Goal: Information Seeking & Learning: Compare options

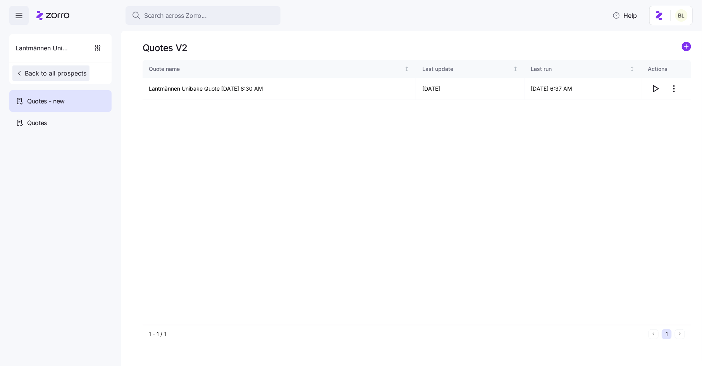
click at [50, 69] on span "Back to all prospects" at bounding box center [51, 73] width 71 height 9
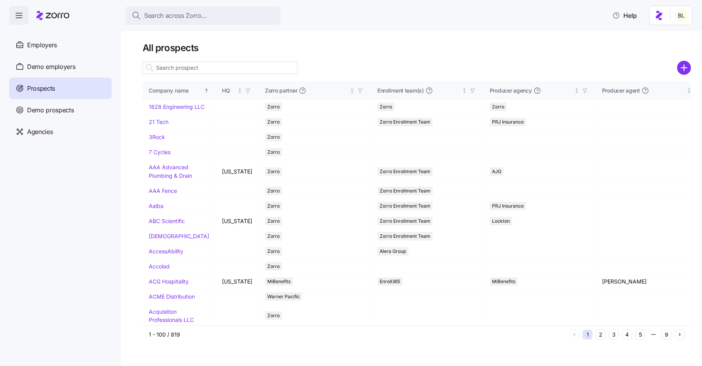
click at [195, 71] on input at bounding box center [220, 68] width 155 height 12
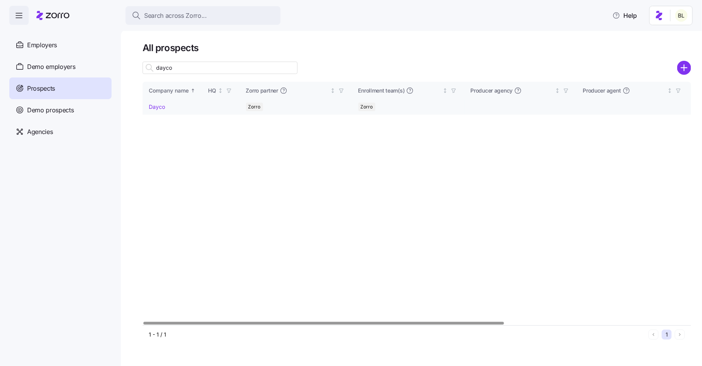
type input "dayco"
click at [161, 104] on link "Dayco" at bounding box center [157, 106] width 16 height 7
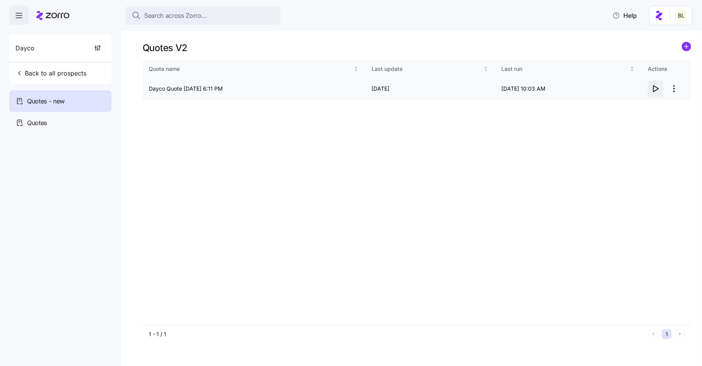
click at [657, 88] on icon "button" at bounding box center [655, 88] width 9 height 9
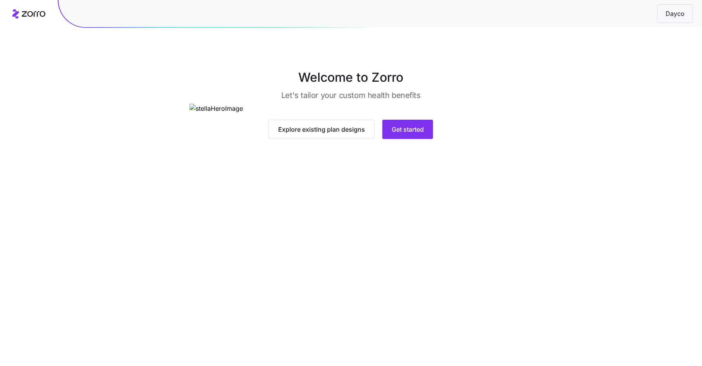
click at [396, 286] on main "Welcome to Zorro Let's tailor your custom health benefits Explore existing plan…" at bounding box center [351, 183] width 702 height 366
click at [408, 134] on span "Get started" at bounding box center [408, 129] width 32 height 9
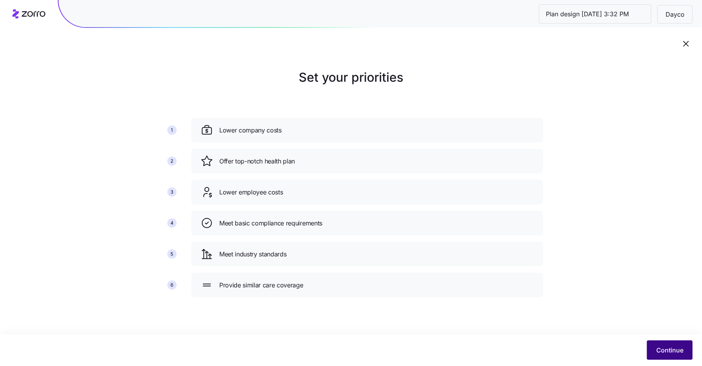
click at [667, 347] on span "Continue" at bounding box center [670, 350] width 27 height 9
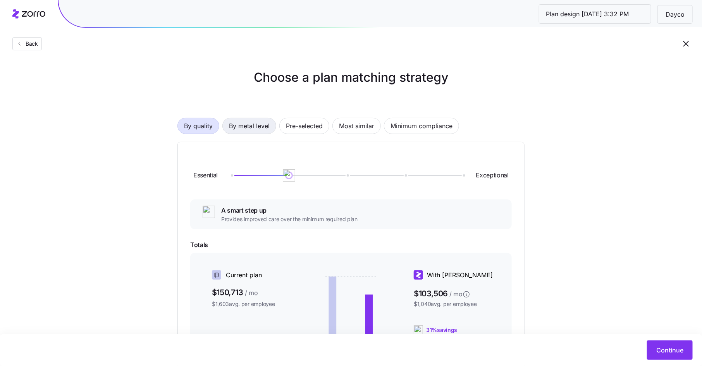
click at [252, 124] on span "By metal level" at bounding box center [249, 126] width 41 height 16
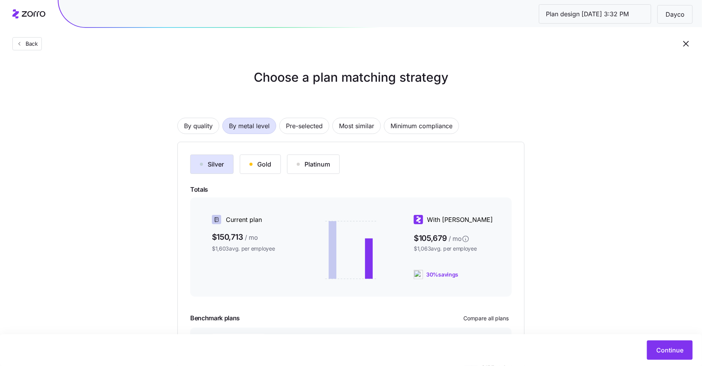
click at [267, 159] on button "Gold" at bounding box center [260, 164] width 41 height 19
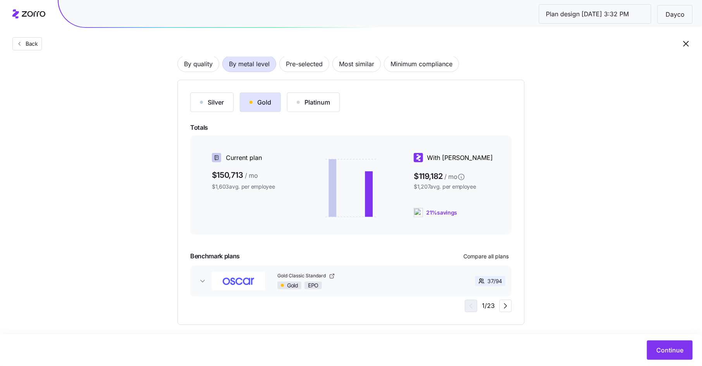
scroll to position [70, 0]
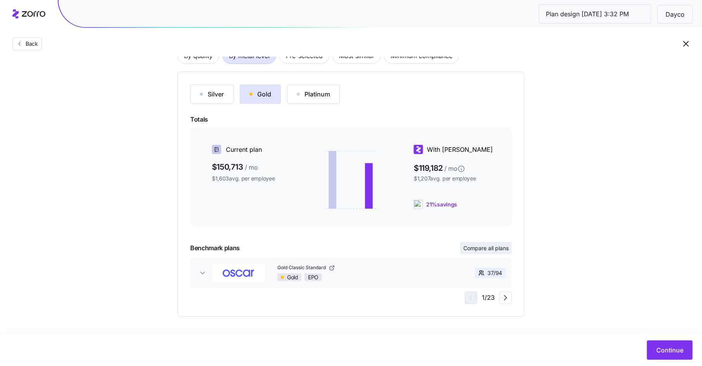
click at [500, 248] on span "Compare all plans" at bounding box center [486, 249] width 45 height 8
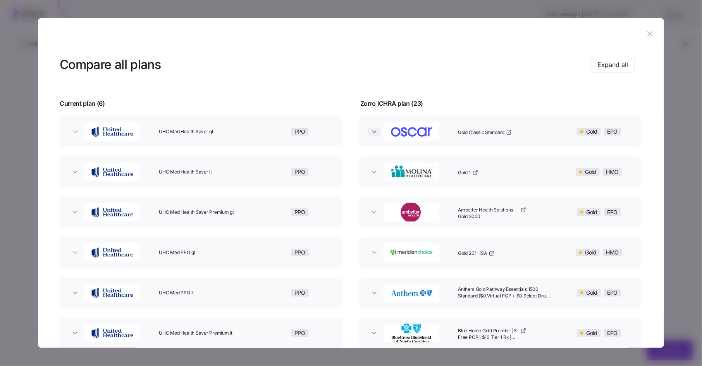
click at [374, 129] on icon "button" at bounding box center [375, 132] width 8 height 8
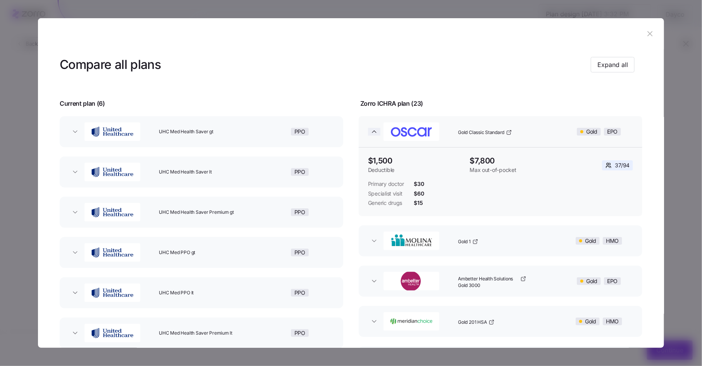
click at [374, 129] on icon "button" at bounding box center [375, 132] width 8 height 8
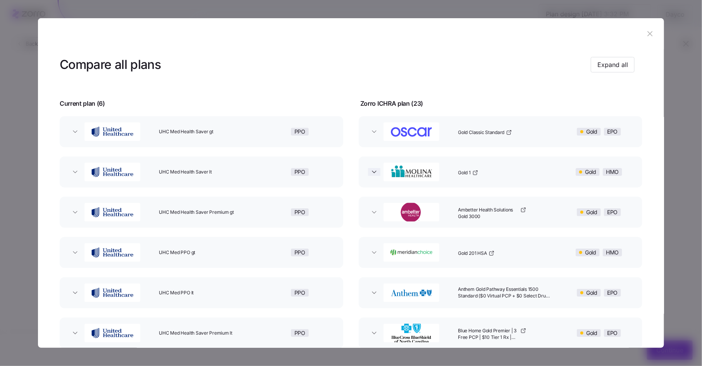
click at [371, 169] on icon "button" at bounding box center [375, 172] width 8 height 8
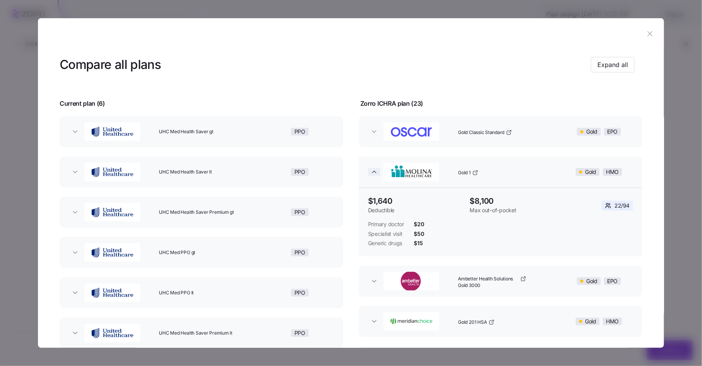
click at [371, 169] on icon "button" at bounding box center [375, 172] width 8 height 8
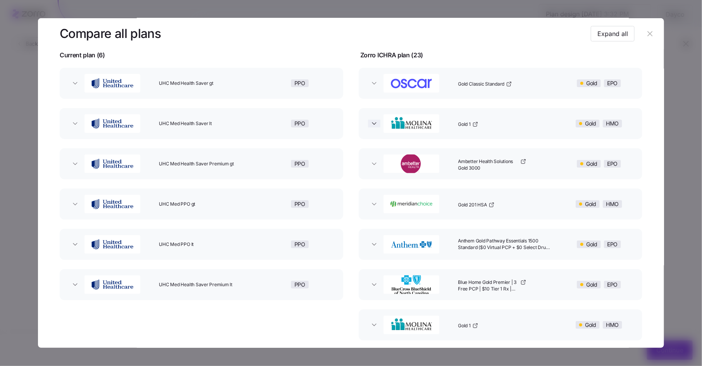
scroll to position [71, 0]
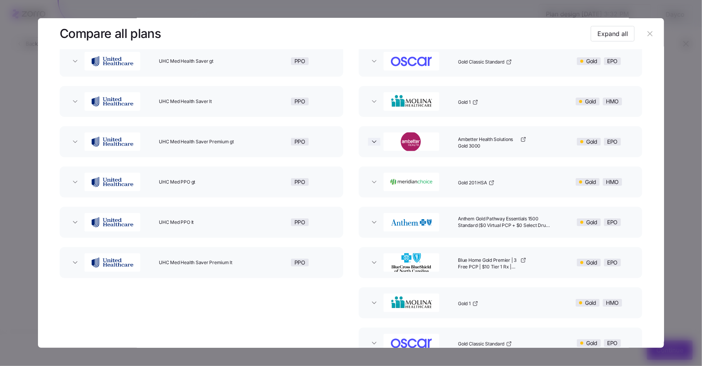
click at [371, 142] on icon "button" at bounding box center [375, 142] width 8 height 8
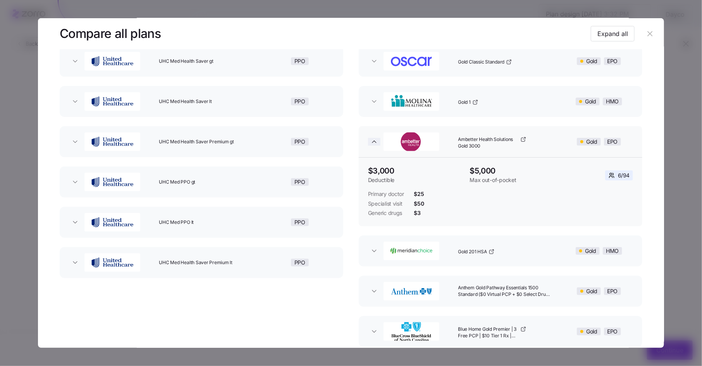
click at [371, 142] on icon "button" at bounding box center [375, 142] width 8 height 8
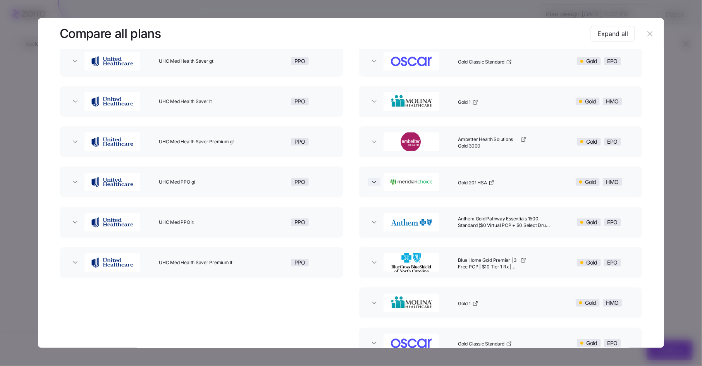
click at [372, 182] on icon "button" at bounding box center [374, 182] width 4 height 2
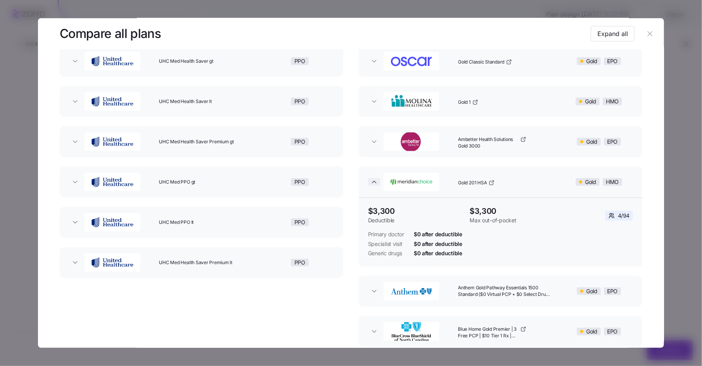
click at [372, 182] on icon "button" at bounding box center [374, 182] width 4 height 2
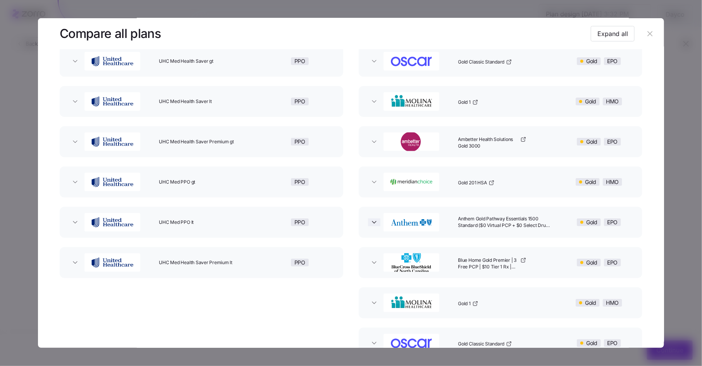
click at [372, 219] on icon "button" at bounding box center [375, 223] width 8 height 8
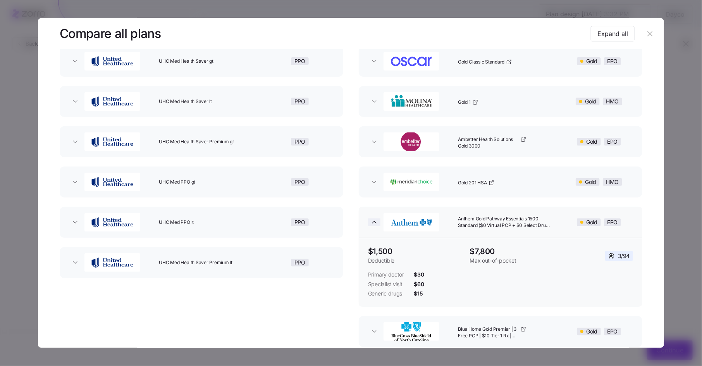
click at [372, 219] on icon "button" at bounding box center [375, 223] width 8 height 8
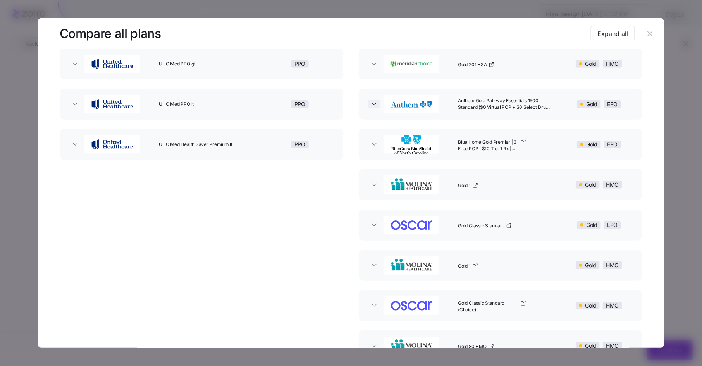
scroll to position [226, 0]
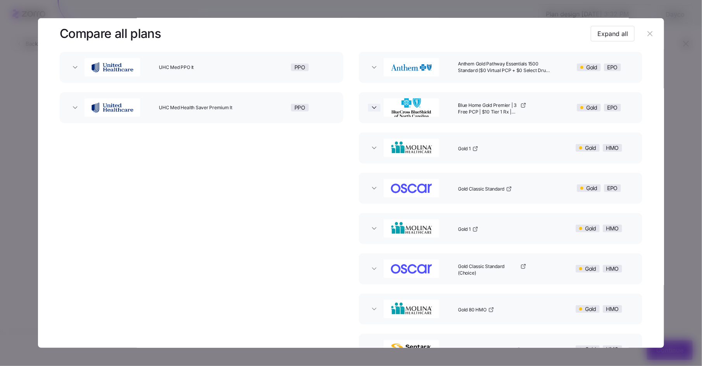
click at [373, 110] on icon "button" at bounding box center [375, 108] width 8 height 8
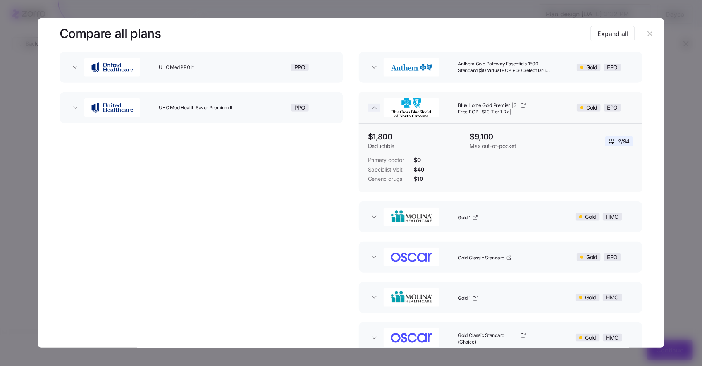
click at [373, 109] on icon "button" at bounding box center [375, 108] width 8 height 8
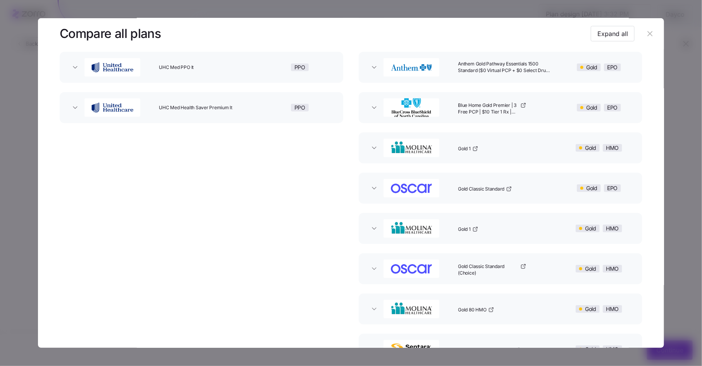
click at [372, 152] on button "Gold 1 Gold HMO" at bounding box center [501, 148] width 284 height 31
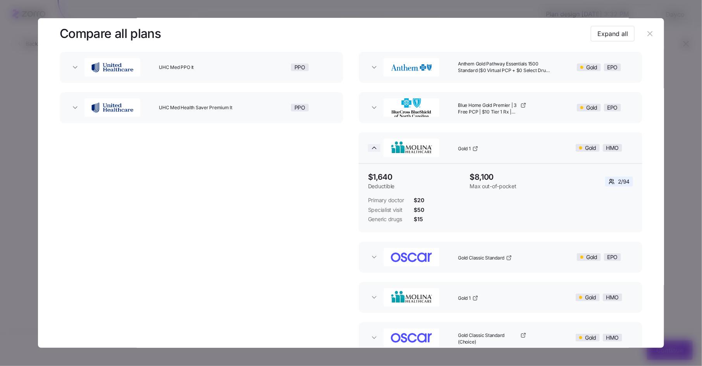
click at [373, 146] on icon "button" at bounding box center [375, 148] width 8 height 8
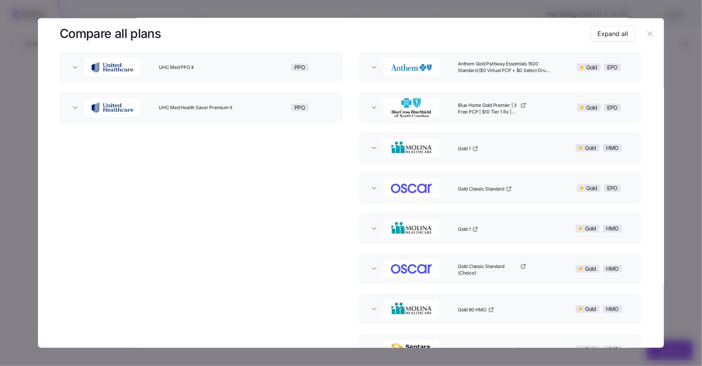
click at [373, 184] on button "Gold Classic Standard Gold EPO" at bounding box center [501, 188] width 284 height 31
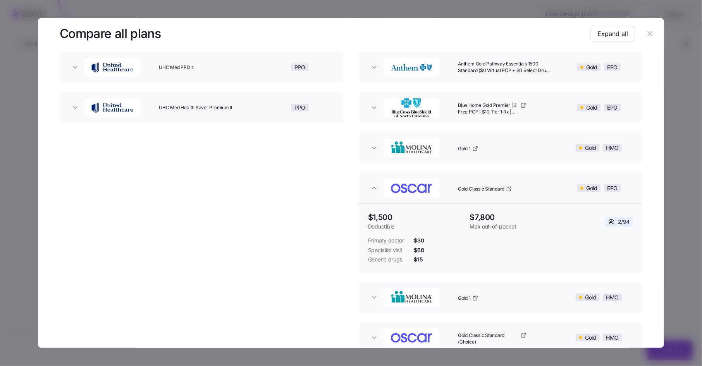
click at [373, 184] on button "Gold Classic Standard Gold EPO" at bounding box center [501, 188] width 284 height 31
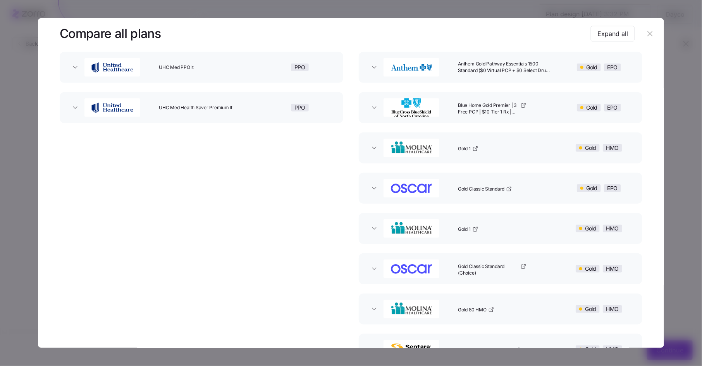
click at [371, 222] on button "Gold 1 Gold HMO" at bounding box center [501, 228] width 284 height 31
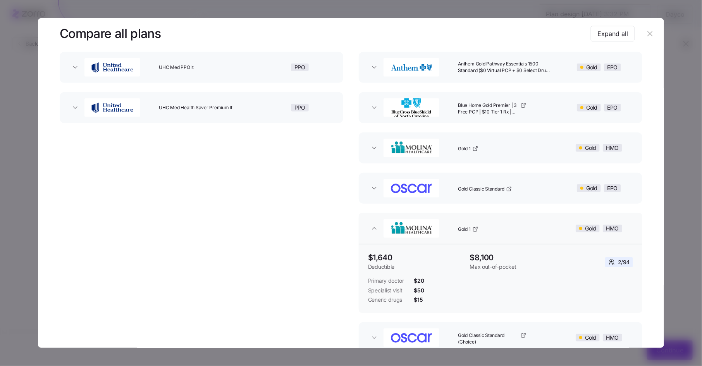
click at [371, 222] on button "Gold 1 Gold HMO" at bounding box center [501, 228] width 284 height 31
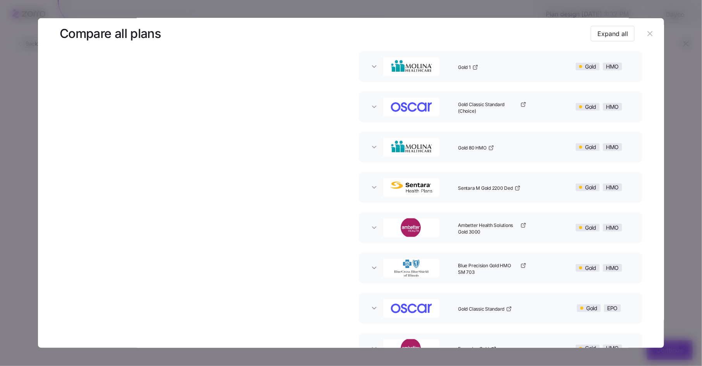
scroll to position [404, 0]
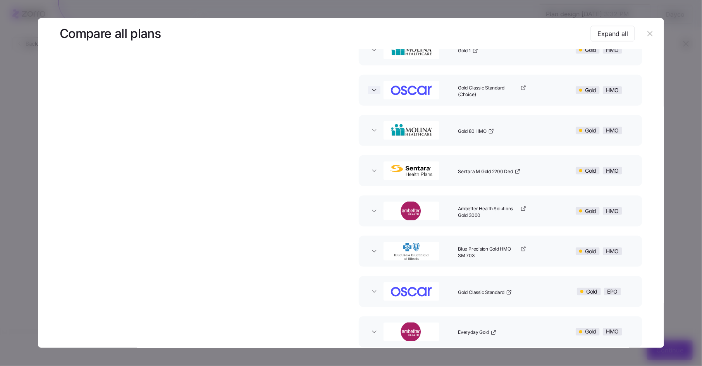
click at [373, 93] on icon "button" at bounding box center [375, 90] width 8 height 8
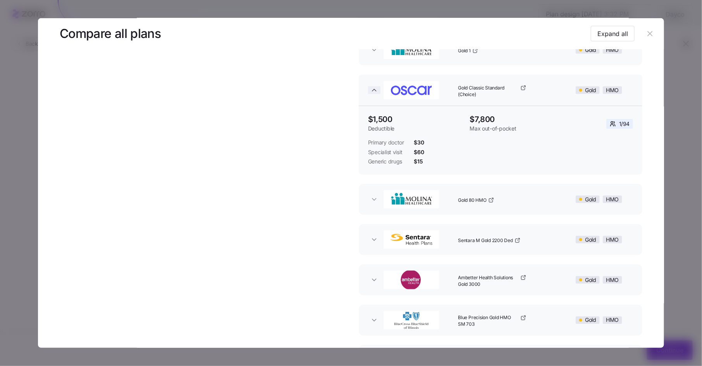
click at [373, 91] on icon "button" at bounding box center [375, 90] width 8 height 8
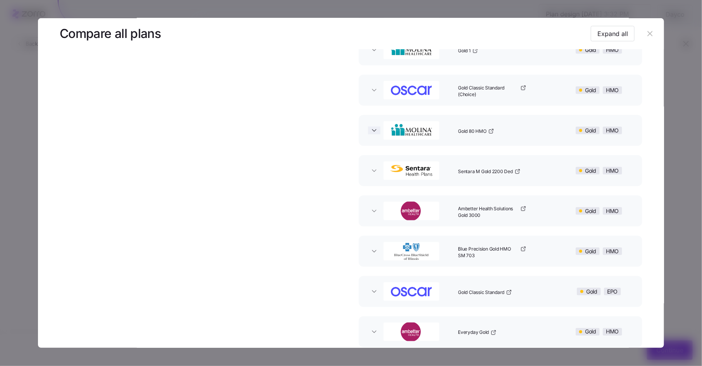
click at [371, 132] on icon "button" at bounding box center [375, 131] width 8 height 8
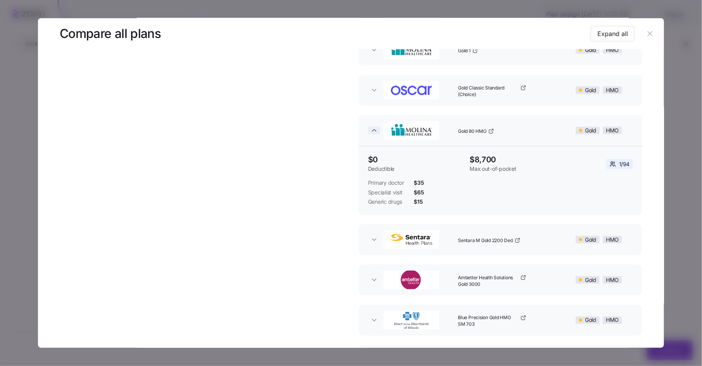
click at [371, 132] on icon "button" at bounding box center [375, 131] width 8 height 8
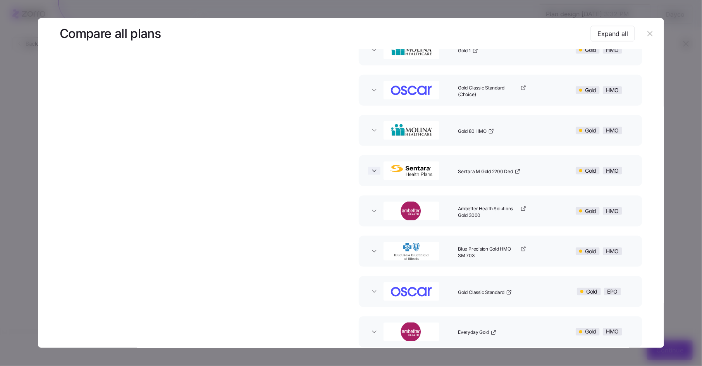
click at [372, 171] on icon "button" at bounding box center [374, 171] width 4 height 2
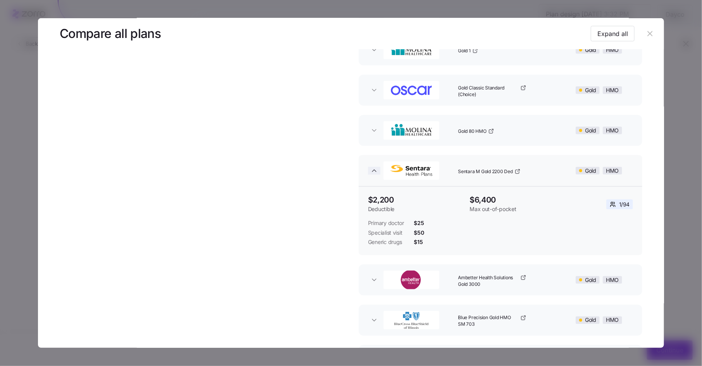
click at [373, 171] on icon "button" at bounding box center [374, 171] width 4 height 2
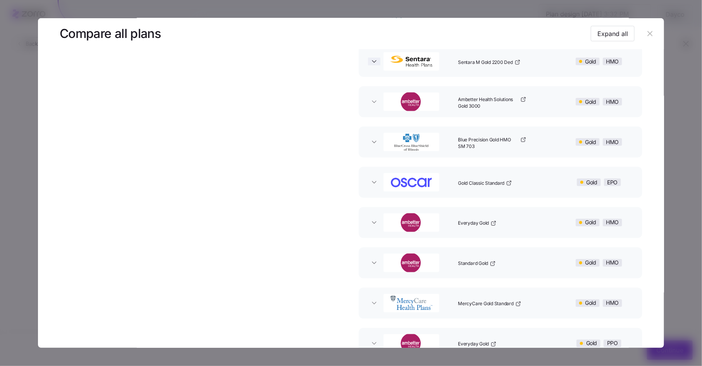
scroll to position [520, 0]
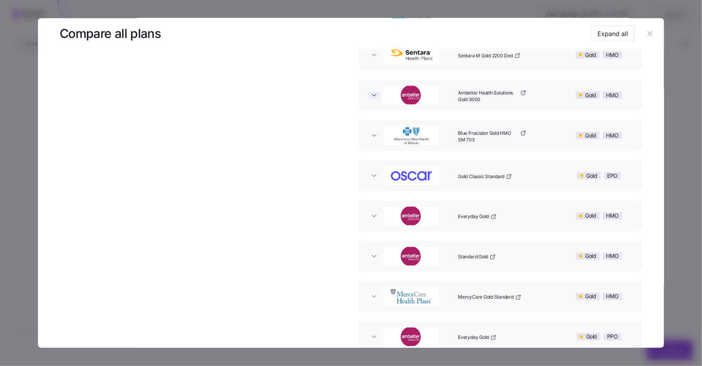
click at [374, 93] on icon "button" at bounding box center [375, 95] width 8 height 8
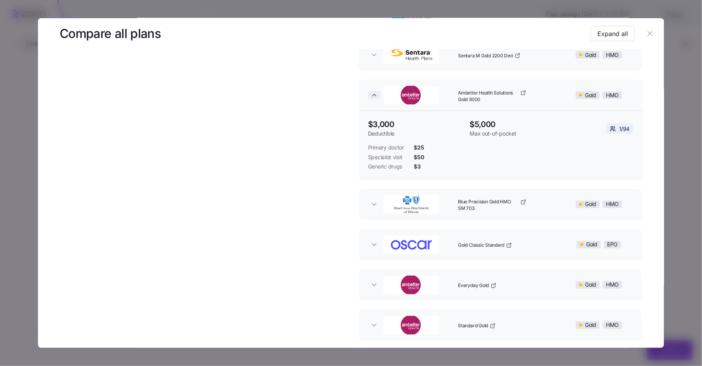
click at [374, 93] on icon "button" at bounding box center [375, 95] width 8 height 8
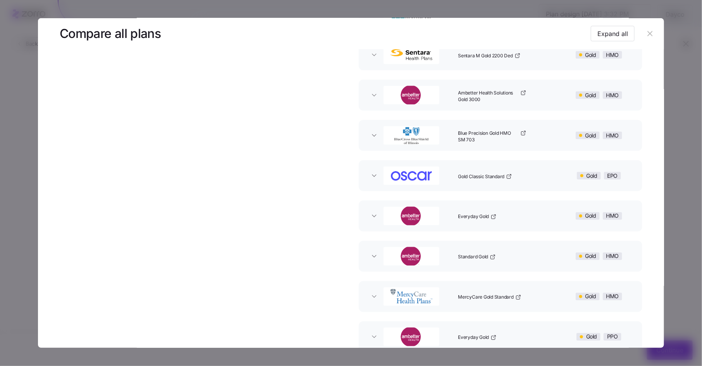
click at [371, 130] on button "Blue Precision Gold HMO SM 703 Gold HMO" at bounding box center [501, 135] width 284 height 31
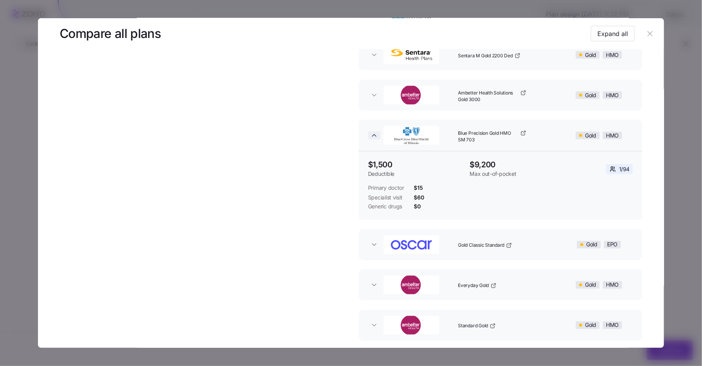
click at [372, 132] on icon "button" at bounding box center [375, 136] width 8 height 8
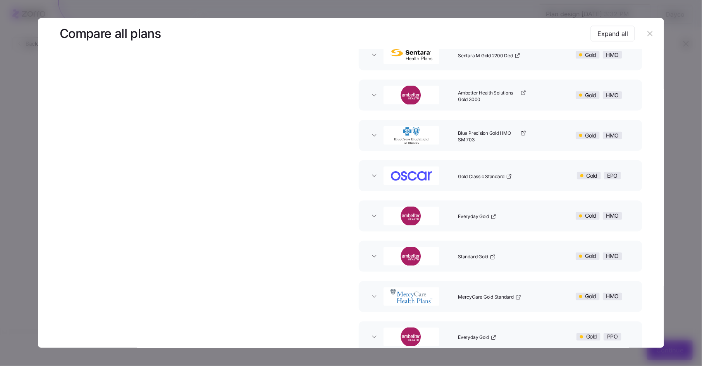
click at [370, 171] on button "Gold Classic Standard Gold EPO" at bounding box center [501, 175] width 284 height 31
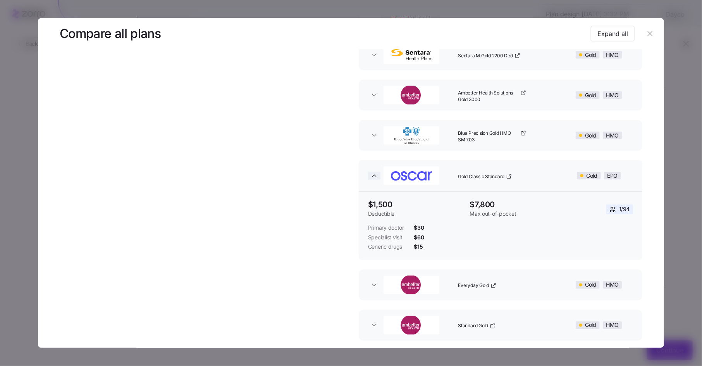
click at [371, 173] on icon "button" at bounding box center [375, 176] width 8 height 8
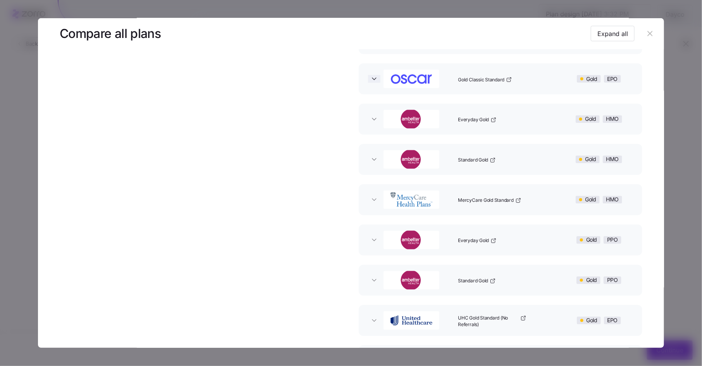
scroll to position [662, 0]
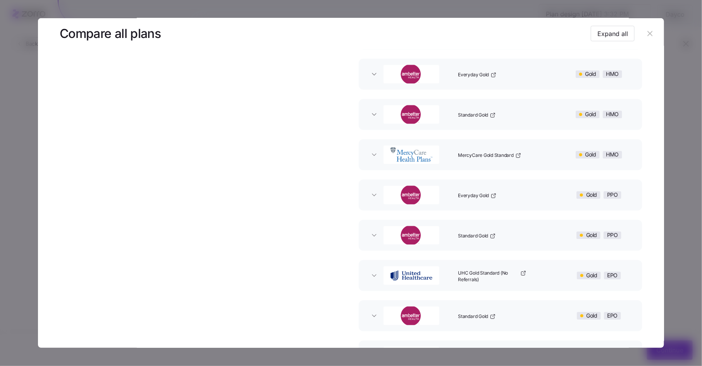
click at [374, 78] on button "Everyday Gold Gold HMO" at bounding box center [501, 74] width 284 height 31
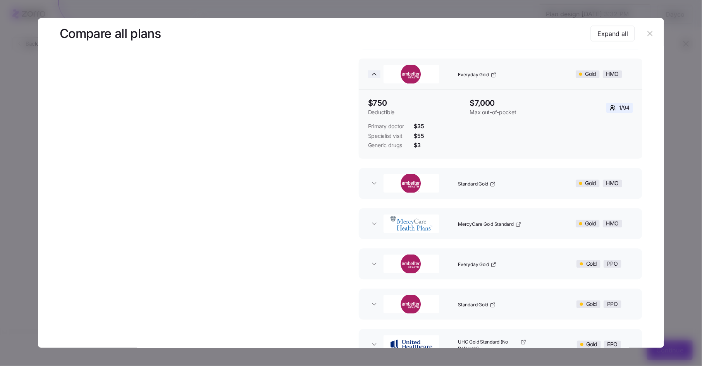
click at [373, 74] on icon "button" at bounding box center [374, 75] width 4 height 2
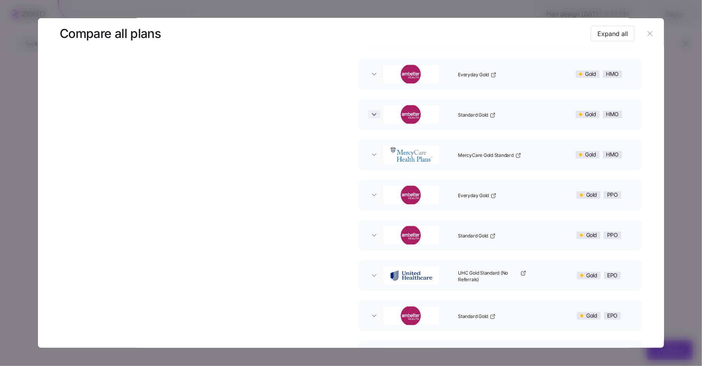
click at [374, 117] on icon "button" at bounding box center [375, 115] width 8 height 8
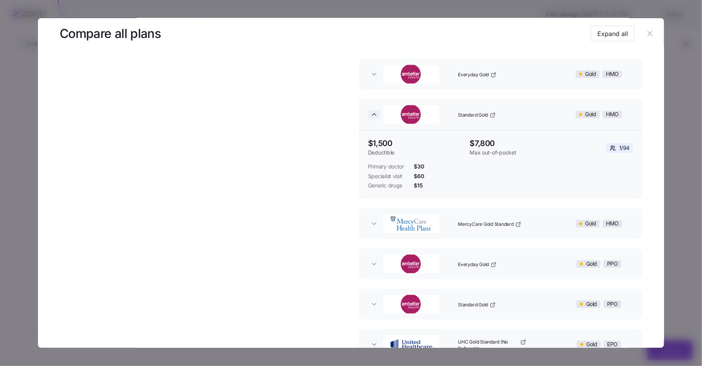
click at [374, 116] on icon "button" at bounding box center [375, 115] width 8 height 8
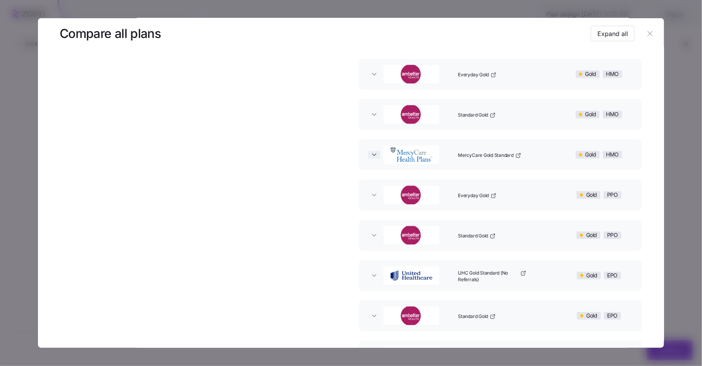
click at [373, 154] on icon "button" at bounding box center [374, 155] width 4 height 2
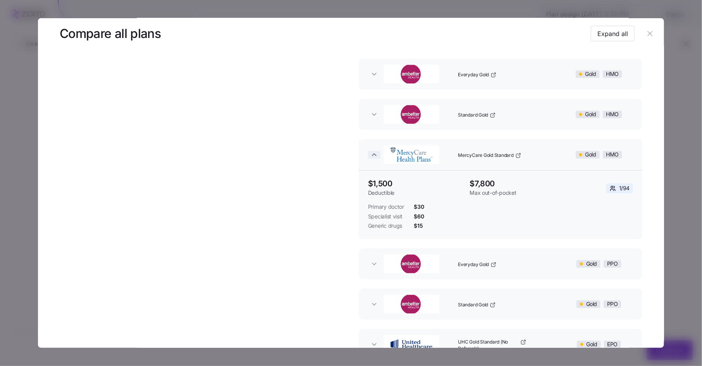
click at [373, 154] on icon "button" at bounding box center [375, 155] width 8 height 8
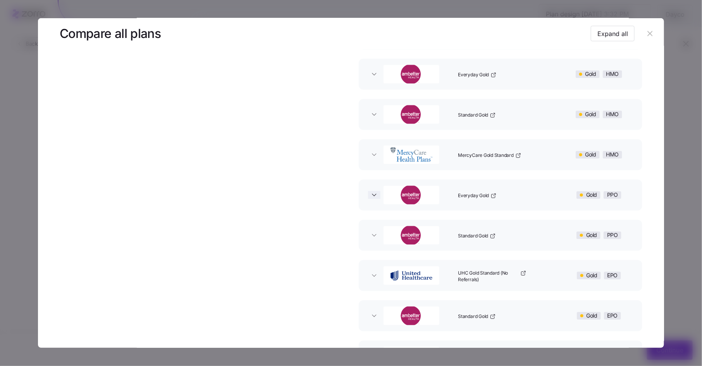
click at [371, 191] on icon "button" at bounding box center [375, 195] width 8 height 8
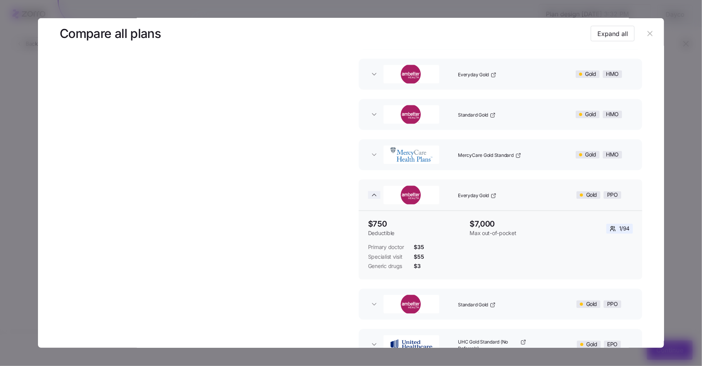
click at [371, 191] on icon "button" at bounding box center [375, 195] width 8 height 8
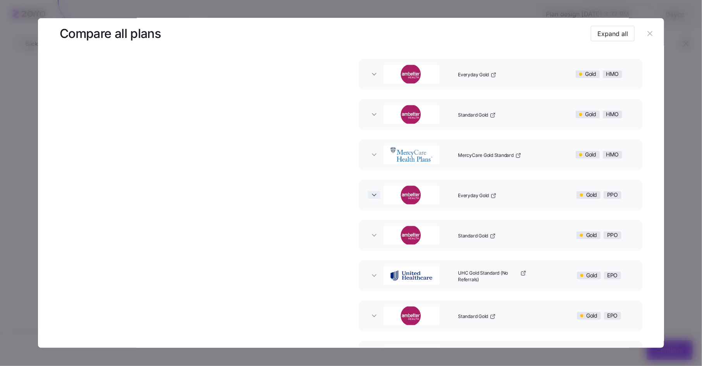
scroll to position [734, 0]
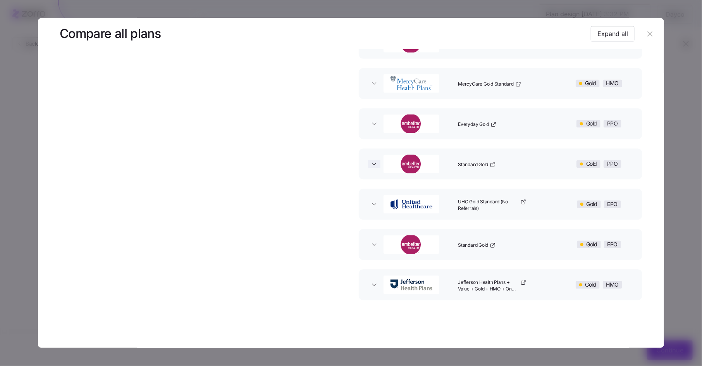
click at [372, 165] on icon "button" at bounding box center [375, 164] width 8 height 8
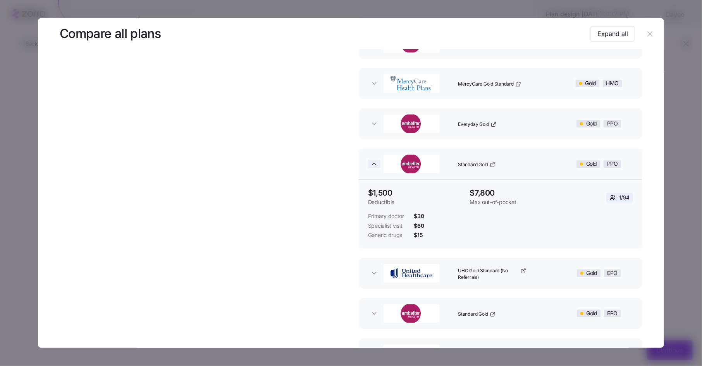
click at [372, 165] on icon "button" at bounding box center [375, 164] width 8 height 8
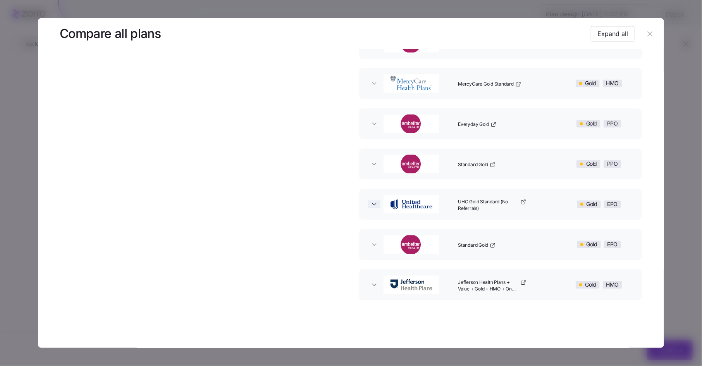
click at [373, 201] on icon "button" at bounding box center [375, 204] width 8 height 8
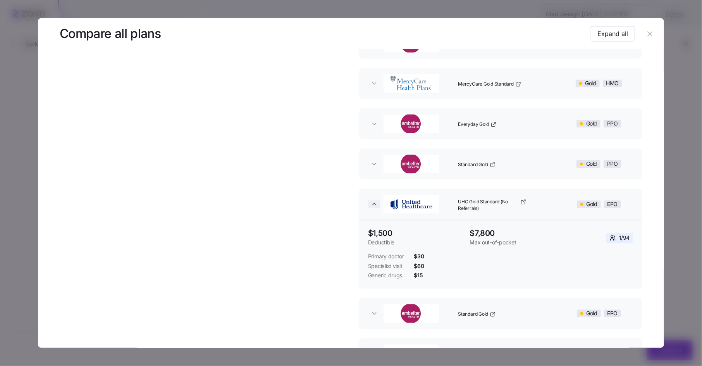
click at [373, 202] on icon "button" at bounding box center [375, 204] width 8 height 8
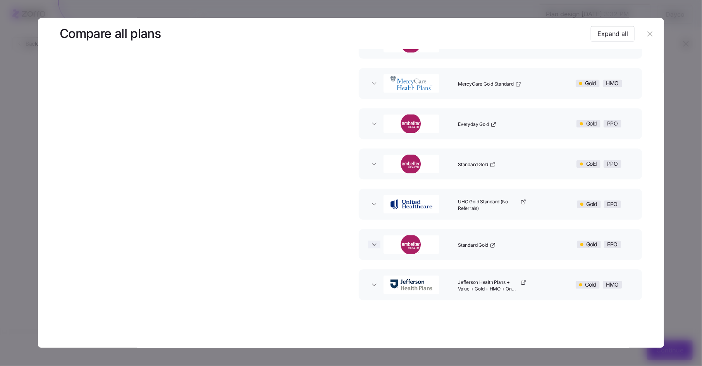
click at [371, 245] on icon "button" at bounding box center [375, 245] width 8 height 8
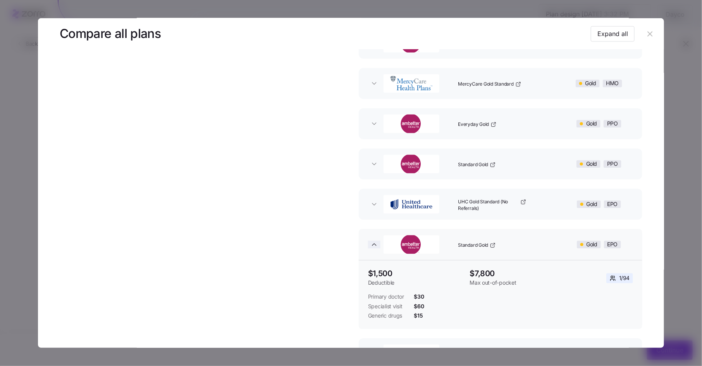
click at [372, 245] on icon "button" at bounding box center [374, 245] width 4 height 2
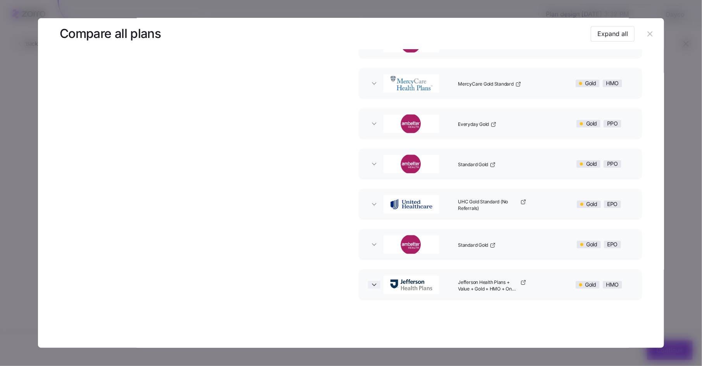
click at [371, 281] on icon "button" at bounding box center [375, 285] width 8 height 8
click at [372, 281] on icon "button" at bounding box center [375, 285] width 8 height 8
click at [648, 33] on icon "button" at bounding box center [650, 33] width 5 height 5
